Goal: Find contact information: Find contact information

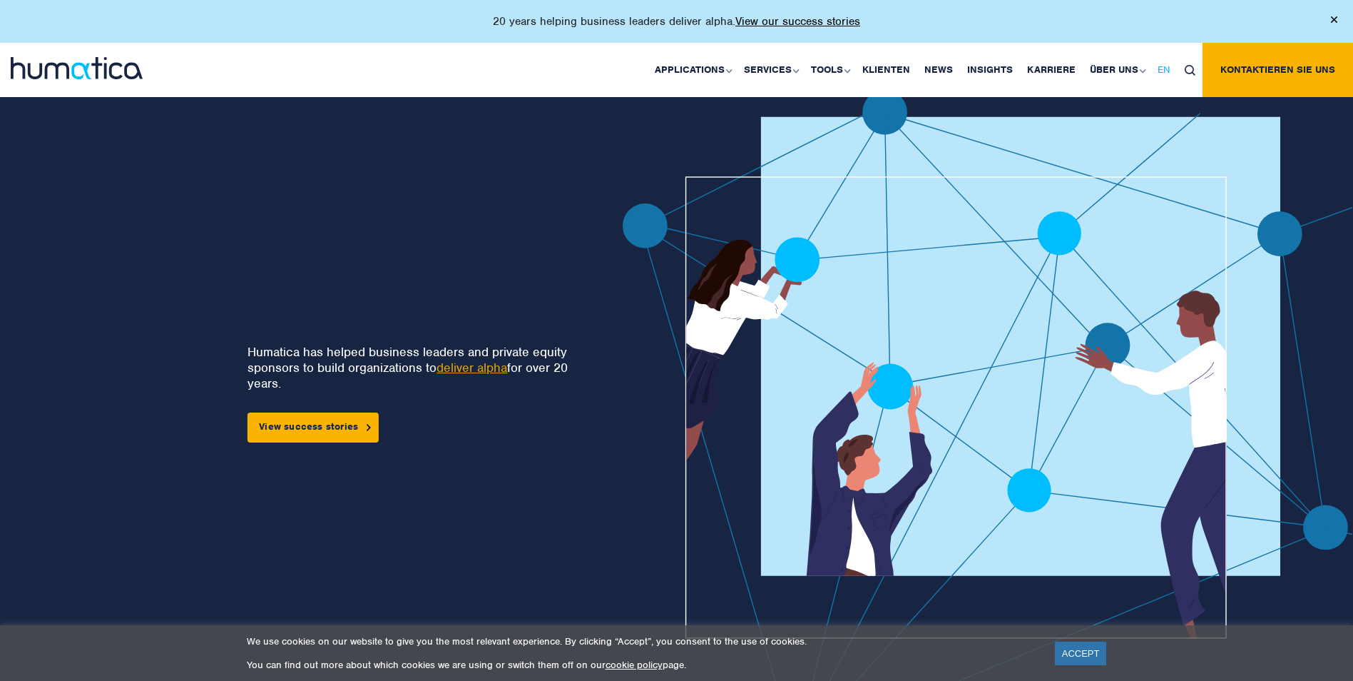
click at [1164, 68] on span "EN" at bounding box center [1164, 69] width 13 height 12
click at [1216, 68] on span "DE" at bounding box center [1218, 69] width 12 height 12
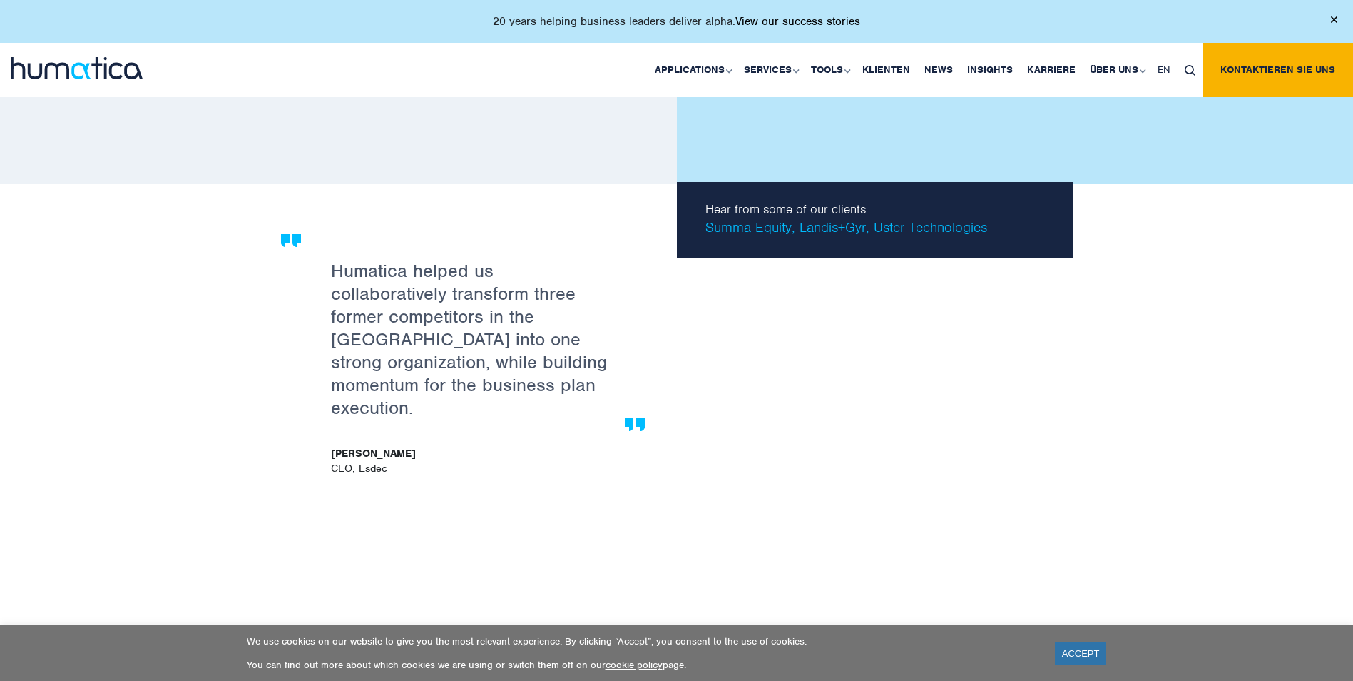
scroll to position [4329, 0]
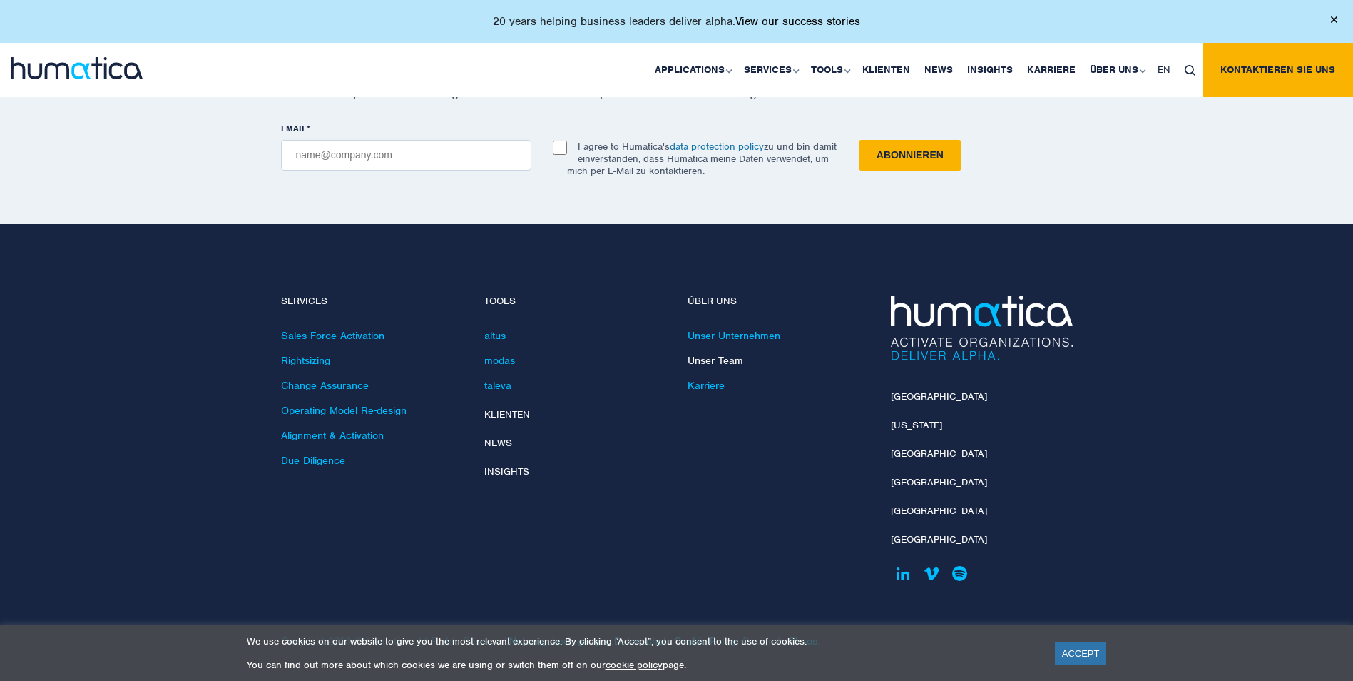
click at [729, 359] on link "Unser Team" at bounding box center [716, 360] width 56 height 13
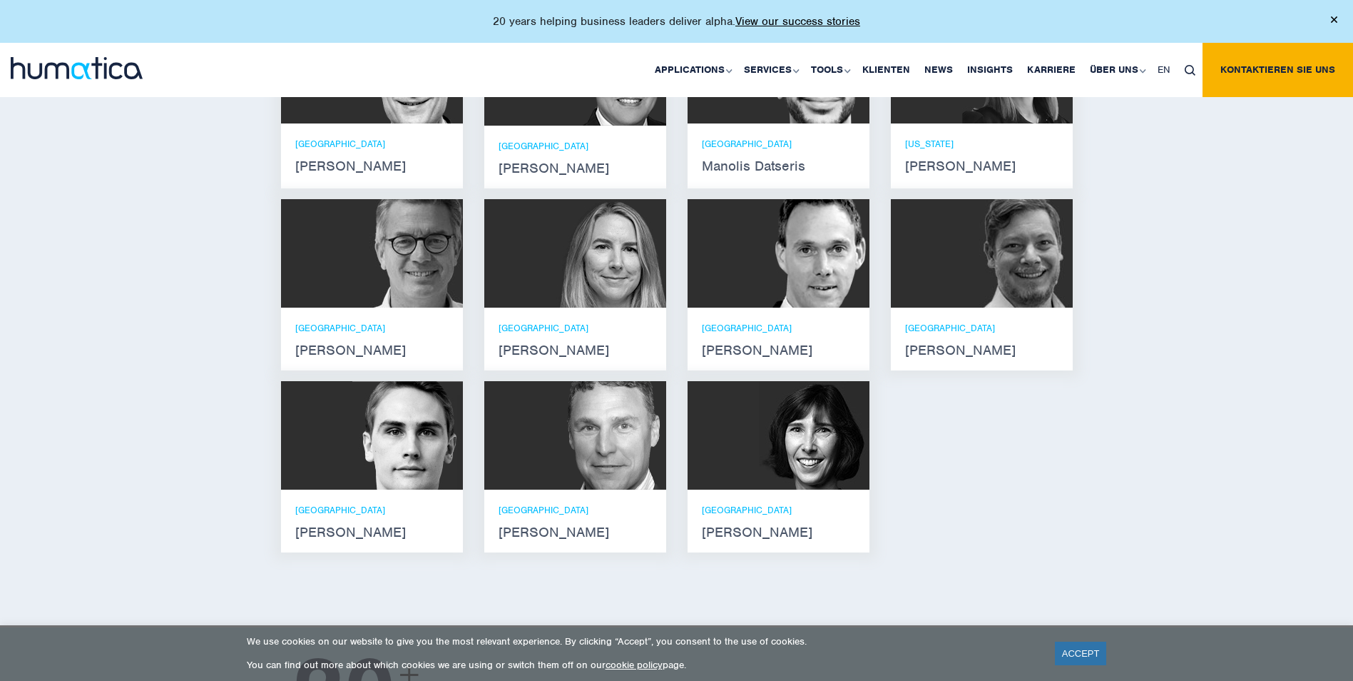
scroll to position [1070, 0]
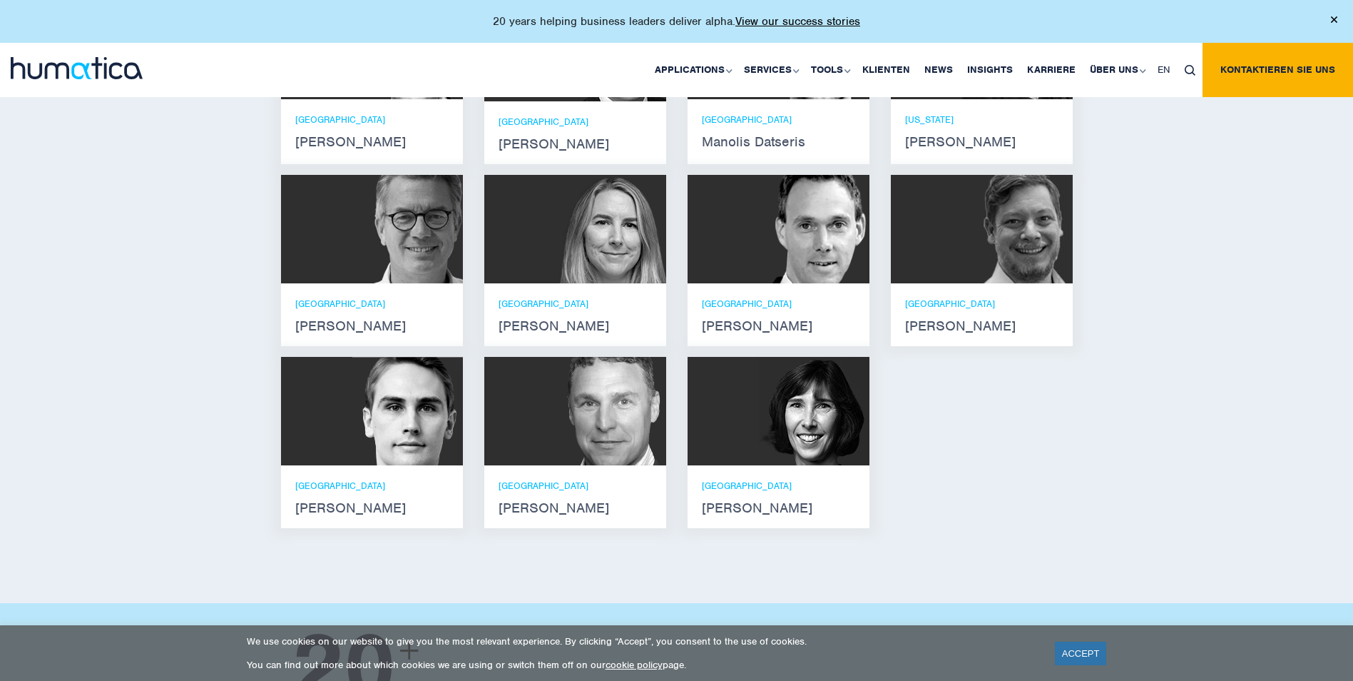
click at [774, 265] on img at bounding box center [814, 229] width 111 height 108
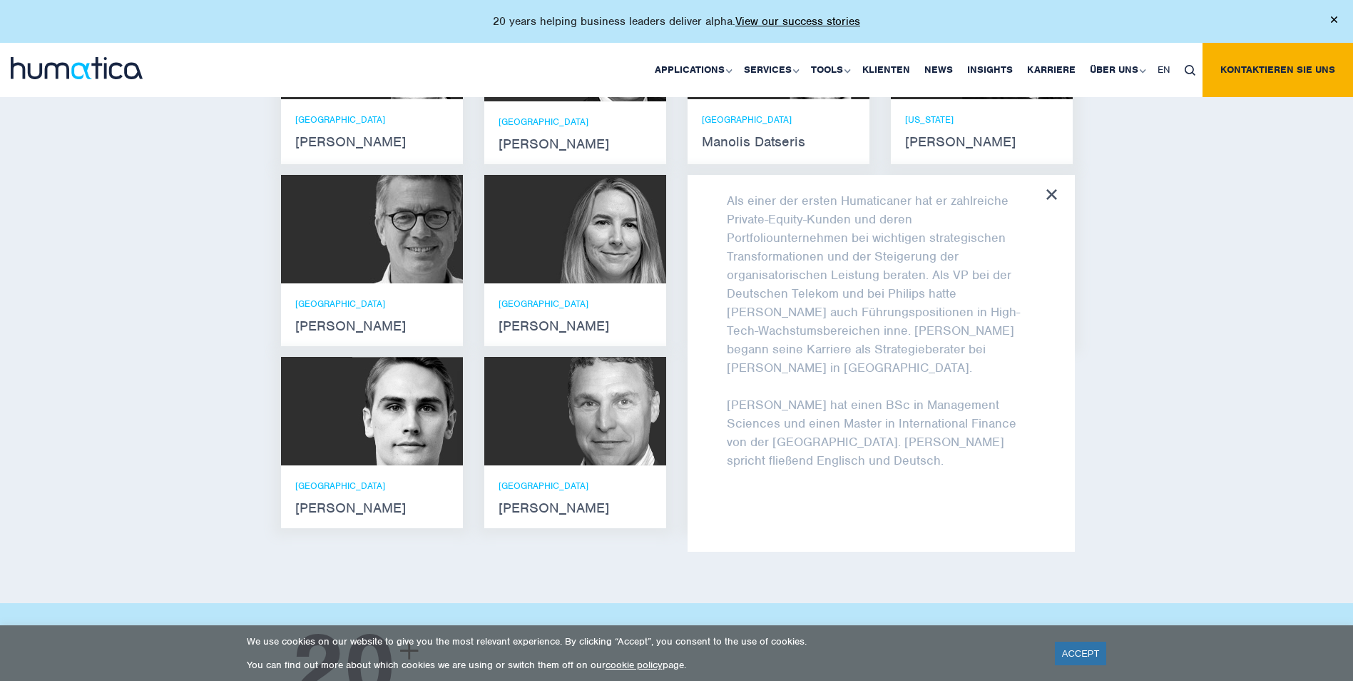
scroll to position [151, 0]
click at [1134, 309] on div "Lernen Sie unser Leadership Team kennen Andros Payne Er verfügt über Abschlüsse…" at bounding box center [676, 239] width 1353 height 727
click at [1049, 200] on icon at bounding box center [1052, 194] width 11 height 11
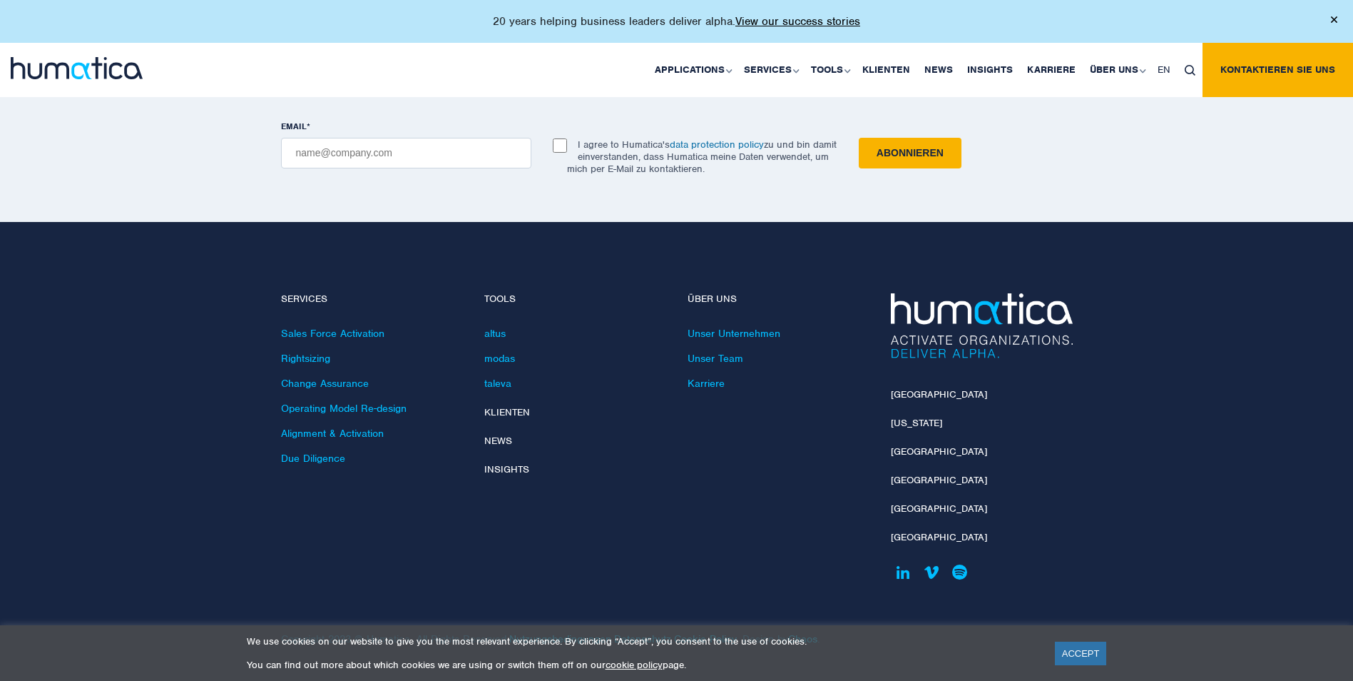
scroll to position [1987, 0]
click at [1076, 644] on link "ACCEPT" at bounding box center [1081, 653] width 52 height 24
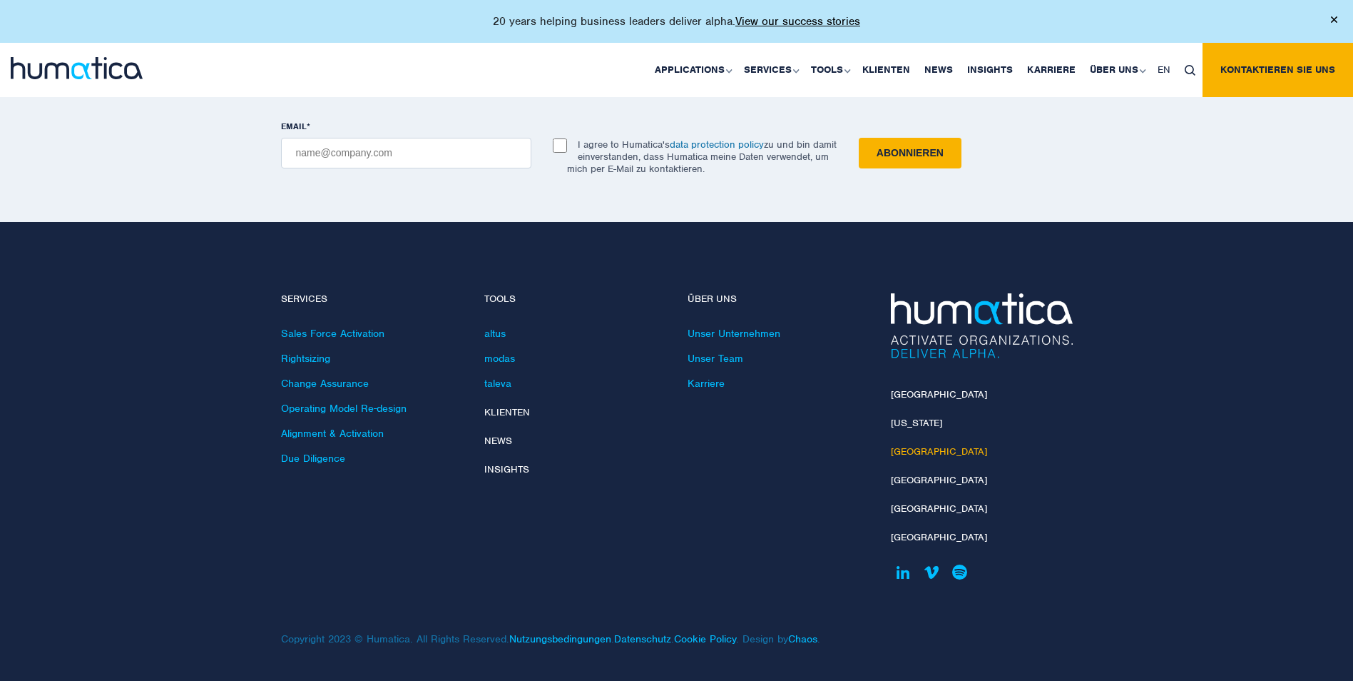
click at [904, 455] on link "[GEOGRAPHIC_DATA]" at bounding box center [939, 451] width 96 height 12
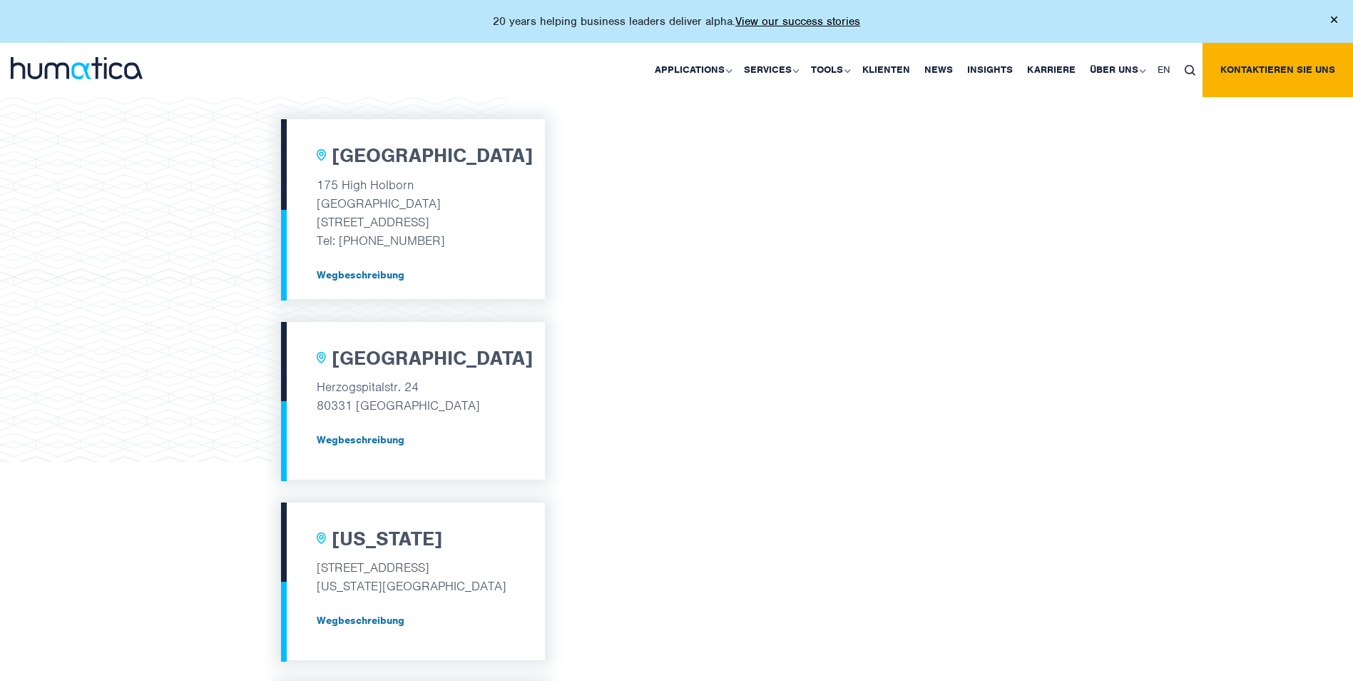
scroll to position [542, 0]
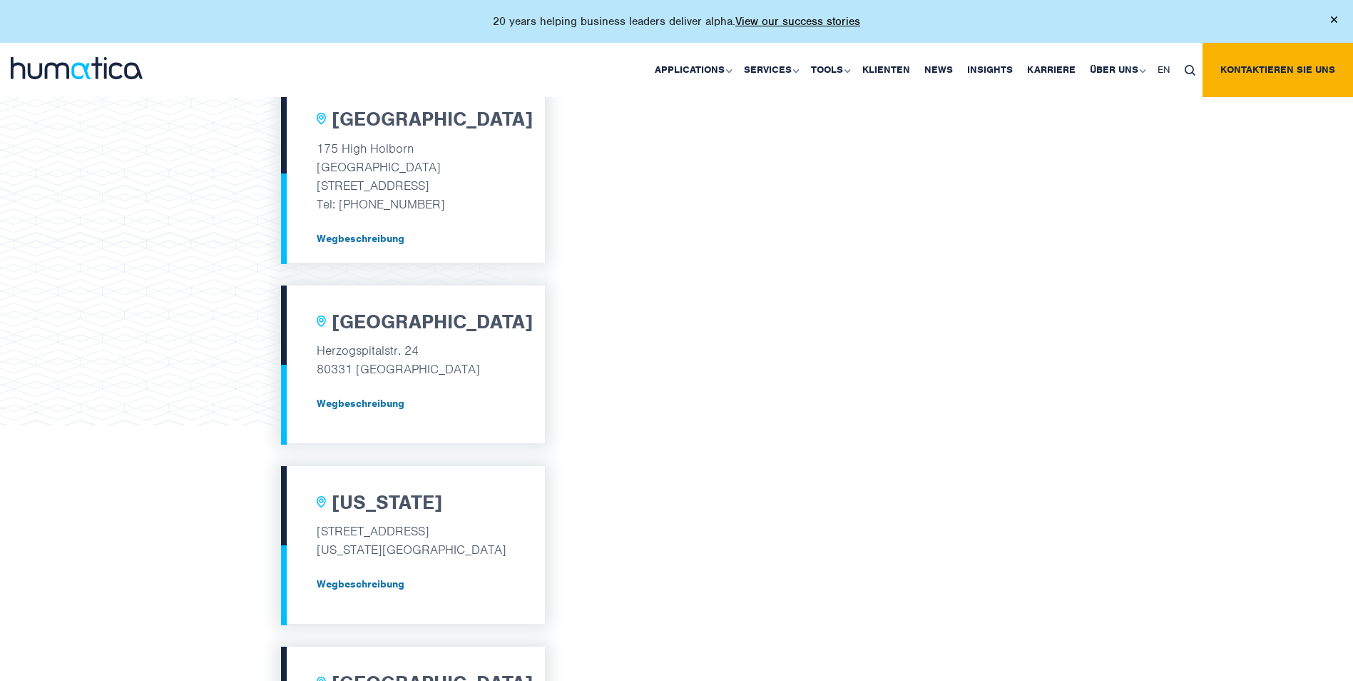
click at [1164, 218] on div "[GEOGRAPHIC_DATA] [STREET_ADDRESS] Tel: [PHONE_NUMBER] Wegbeschreibung [GEOGRAP…" at bounding box center [676, 581] width 1353 height 1268
click at [1174, 227] on div "[GEOGRAPHIC_DATA] [STREET_ADDRESS] Tel: [PHONE_NUMBER] Wegbeschreibung [GEOGRAP…" at bounding box center [676, 581] width 1353 height 1268
